Goal: Information Seeking & Learning: Understand process/instructions

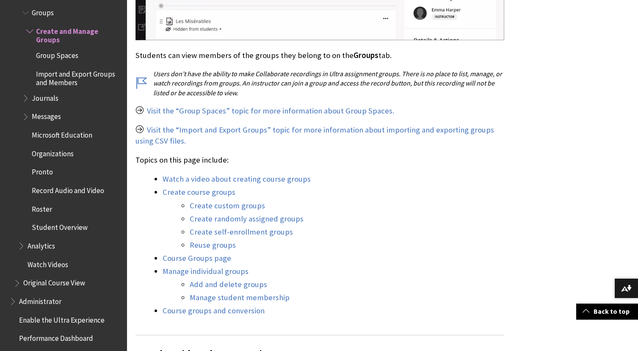
scroll to position [741, 0]
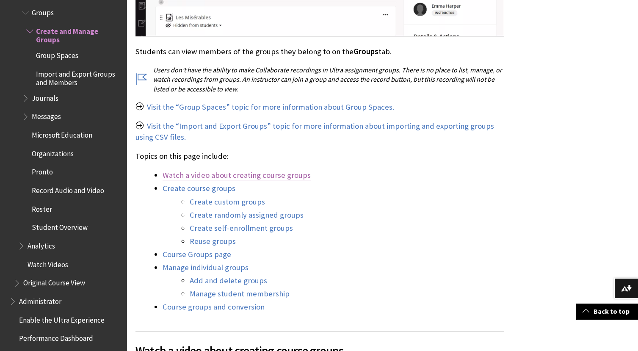
click at [270, 179] on link "Watch a video about creating course groups" at bounding box center [237, 175] width 148 height 10
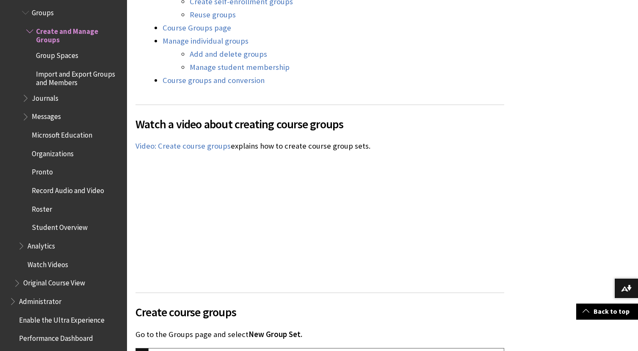
scroll to position [1092, 0]
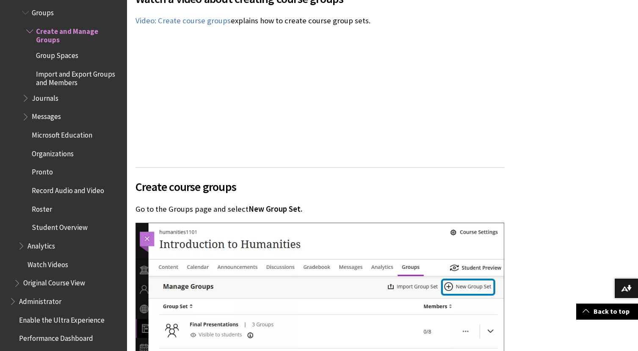
click at [387, 69] on div "Watch a video about creating course groups The following narrated video provide…" at bounding box center [319, 68] width 369 height 178
click at [400, 130] on div "Watch a video about creating course groups The following narrated video provide…" at bounding box center [319, 68] width 369 height 178
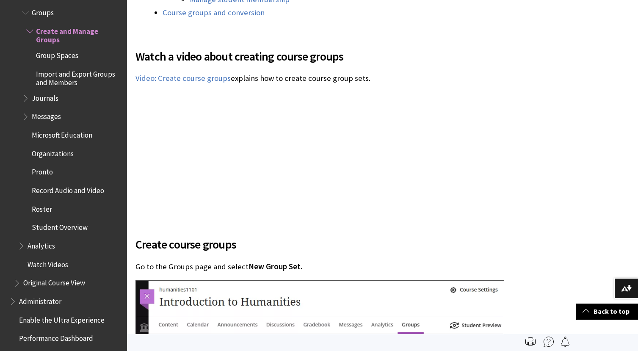
scroll to position [1034, 0]
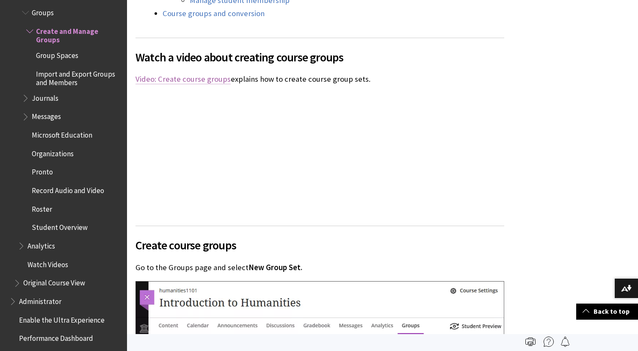
click at [195, 78] on link "Video: Create course groups" at bounding box center [182, 79] width 95 height 10
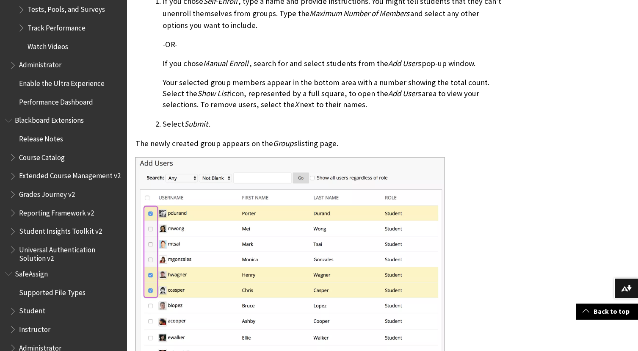
scroll to position [1227, 0]
